Goal: Navigation & Orientation: Find specific page/section

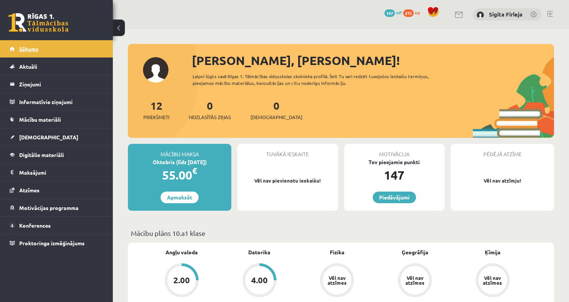
click at [41, 46] on link "Sākums" at bounding box center [57, 48] width 94 height 17
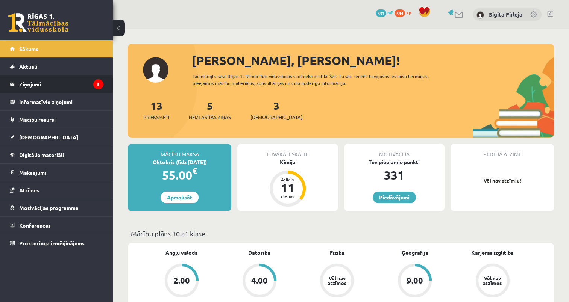
click at [41, 82] on legend "Ziņojumi 5" at bounding box center [61, 84] width 84 height 17
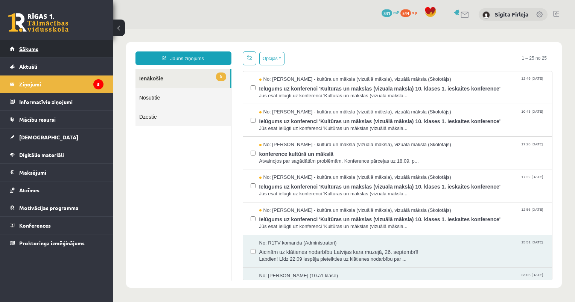
click at [32, 48] on span "Sākums" at bounding box center [28, 49] width 19 height 7
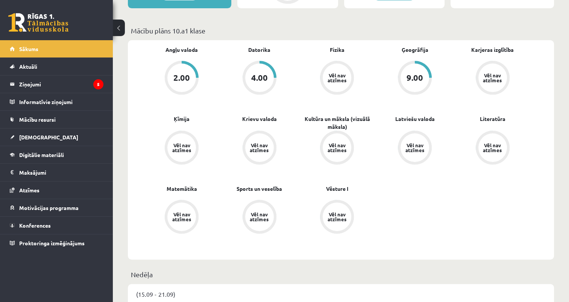
scroll to position [211, 0]
